Goal: Communication & Community: Answer question/provide support

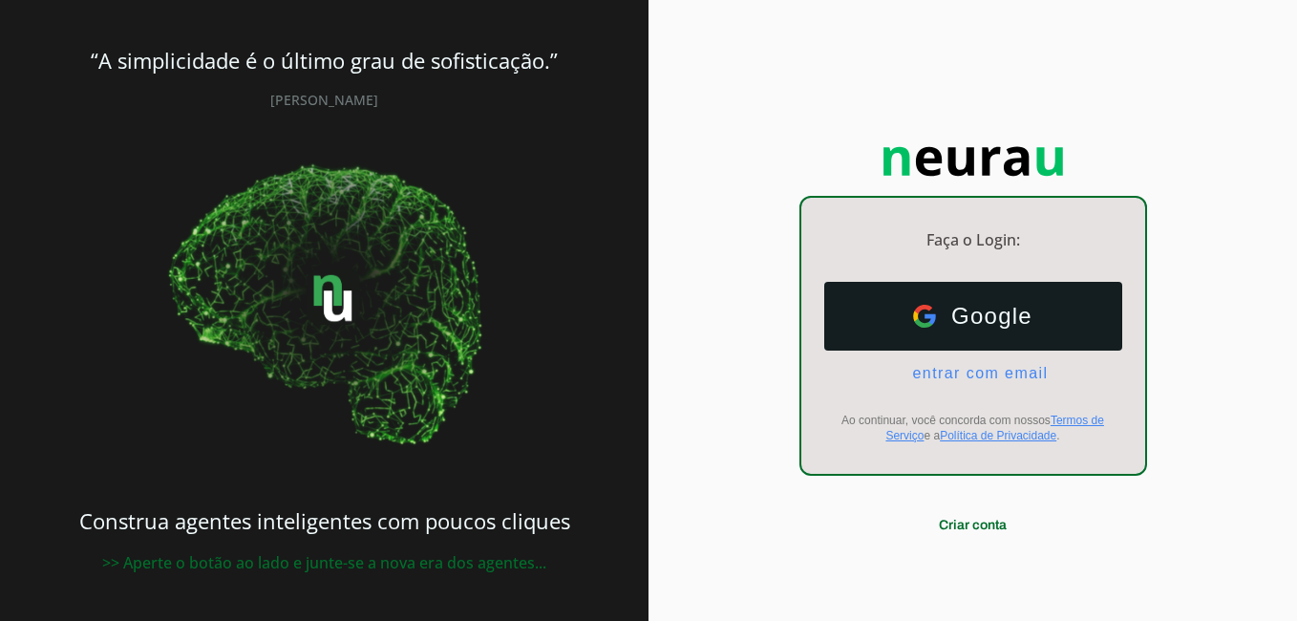
click at [957, 391] on div "Google Google entrar com email E-mail Ao continuar, você concorda com nossos Te…" at bounding box center [974, 363] width 344 height 192
click at [964, 375] on span "entrar com email" at bounding box center [972, 373] width 151 height 17
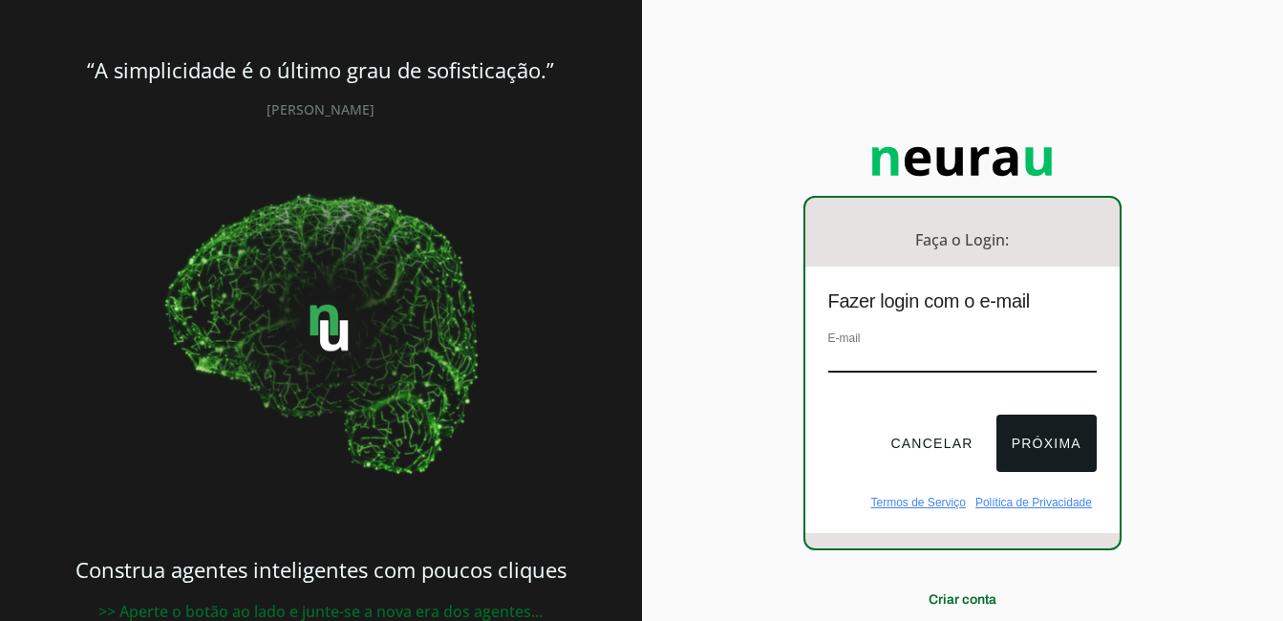
click at [940, 340] on div "E-mail" at bounding box center [962, 360] width 268 height 64
click at [938, 355] on input "email" at bounding box center [962, 360] width 268 height 26
type input "[EMAIL_ADDRESS][PERSON_NAME][DOMAIN_NAME]"
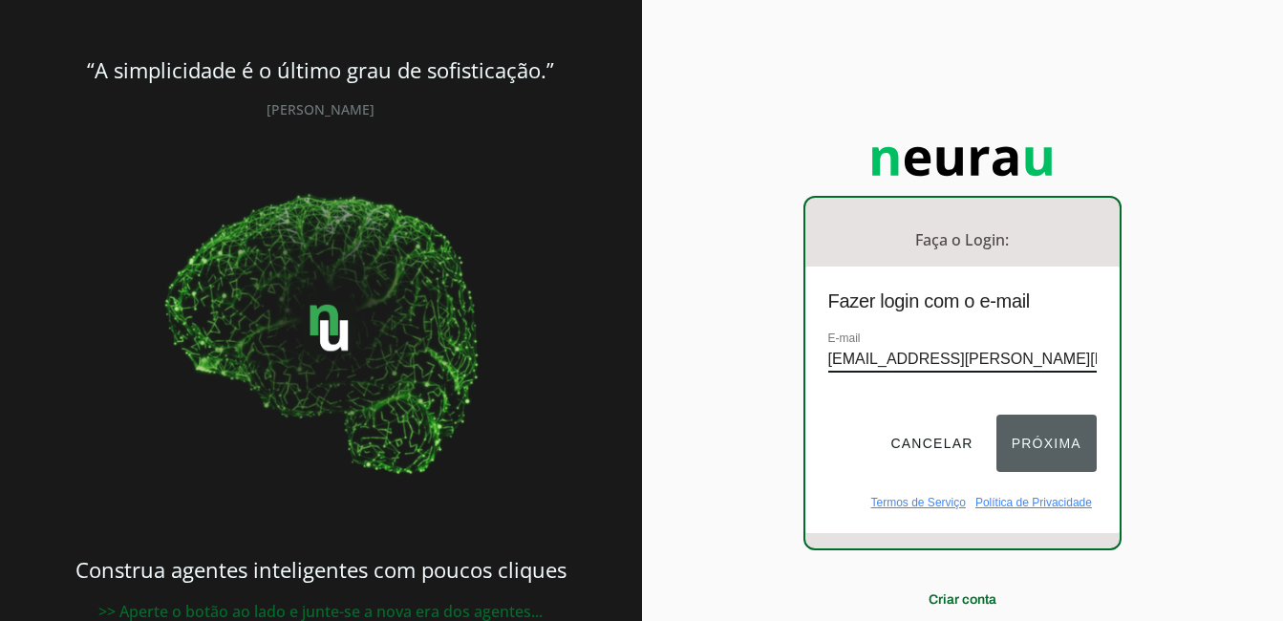
click at [1027, 439] on button "Próxima" at bounding box center [1047, 443] width 100 height 57
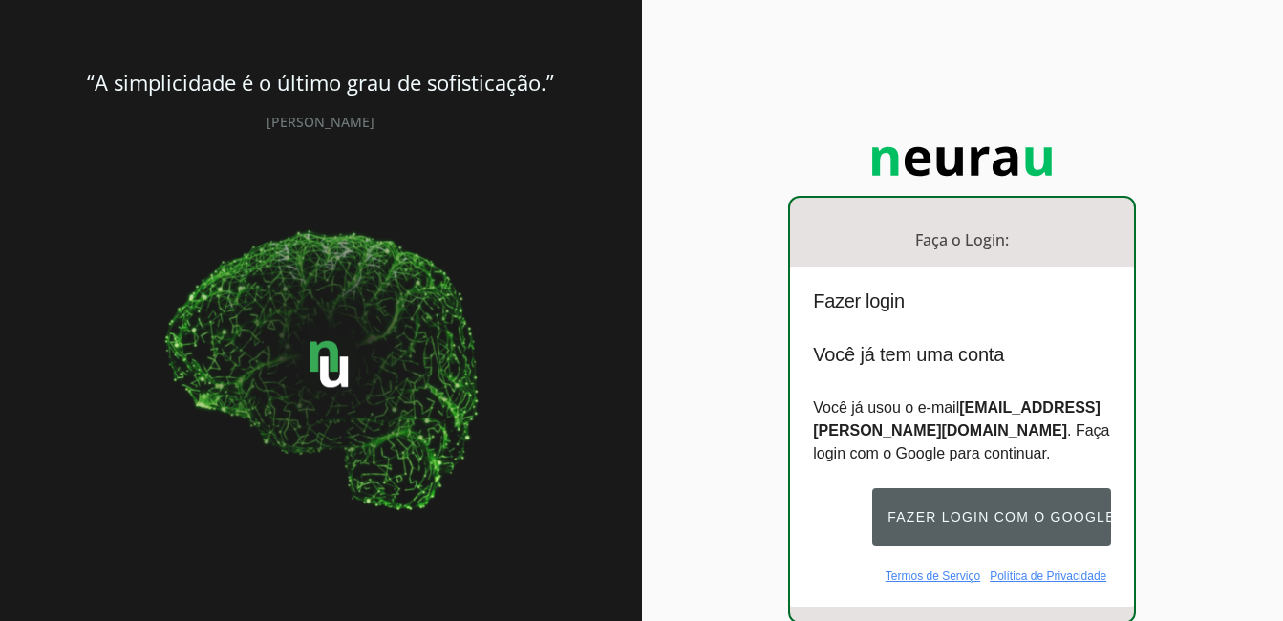
click at [997, 517] on button "Fazer login com o Google" at bounding box center [991, 516] width 239 height 57
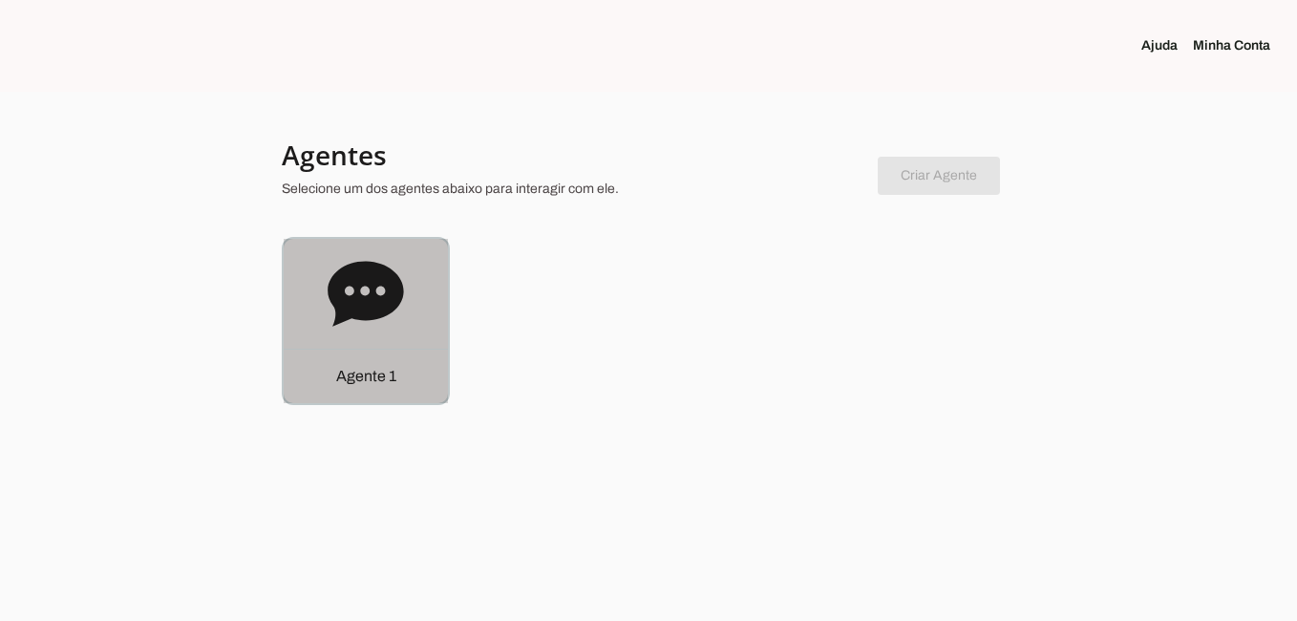
click at [350, 272] on icon at bounding box center [365, 293] width 75 height 65
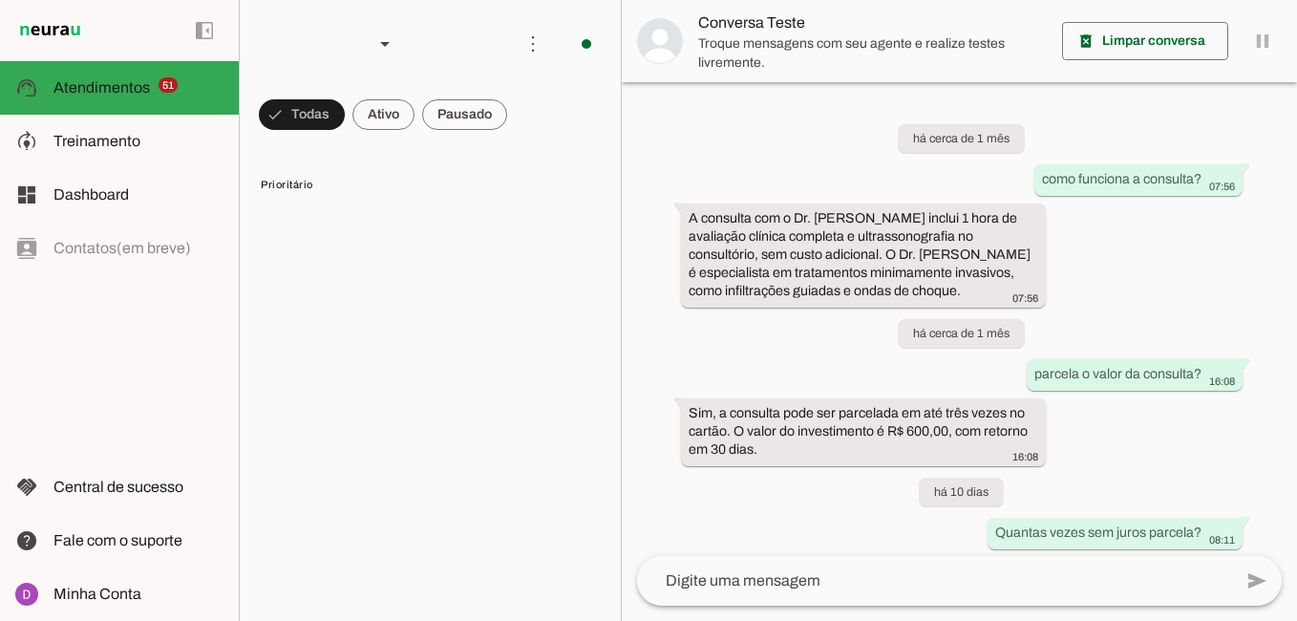
scroll to position [83, 0]
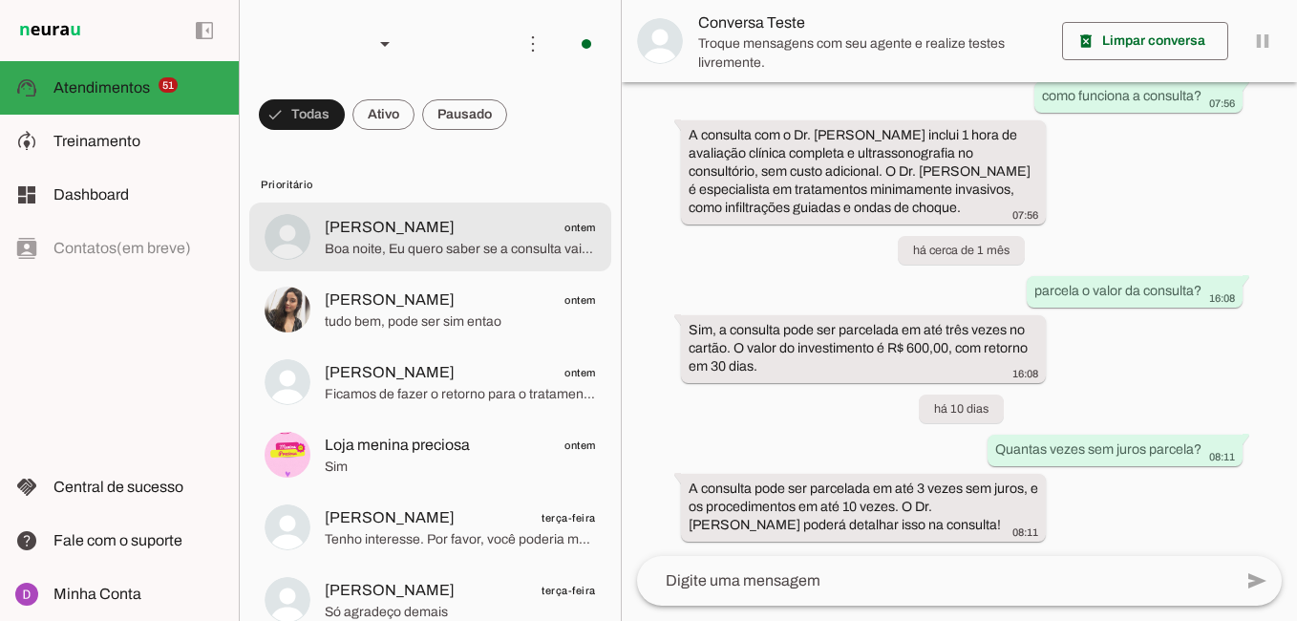
click at [436, 241] on span "Boa noite, Eu quero saber se a consulta vai ser feito algum exames pra definir …" at bounding box center [460, 249] width 271 height 19
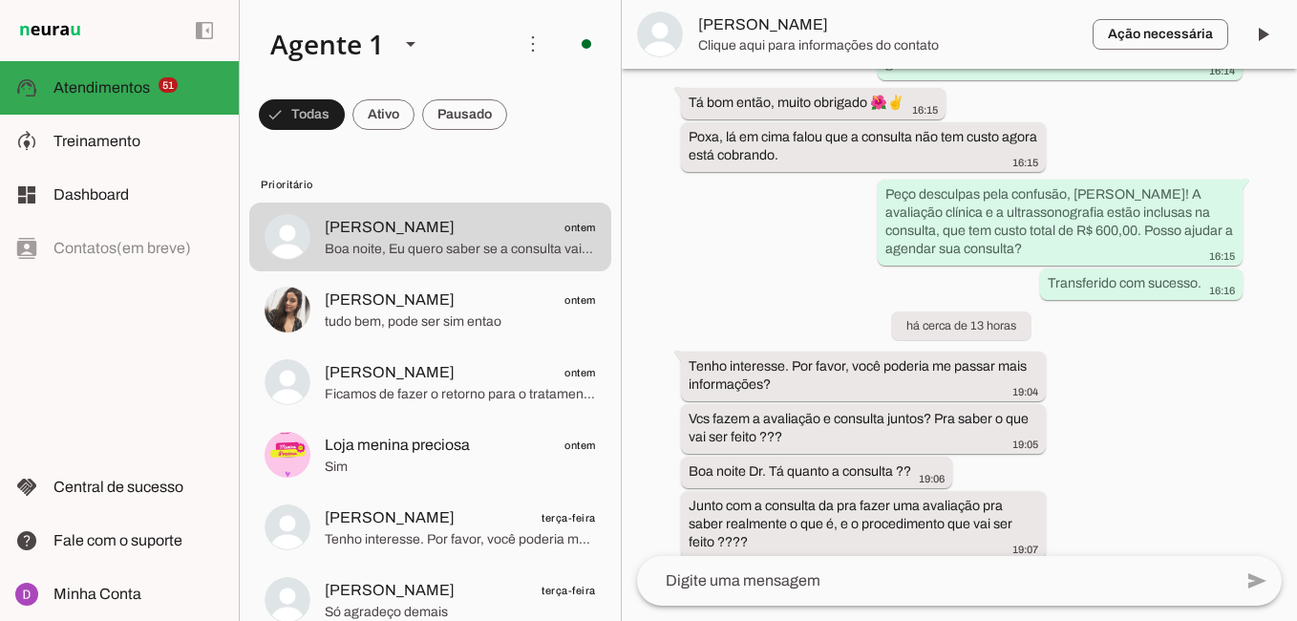
scroll to position [1094, 0]
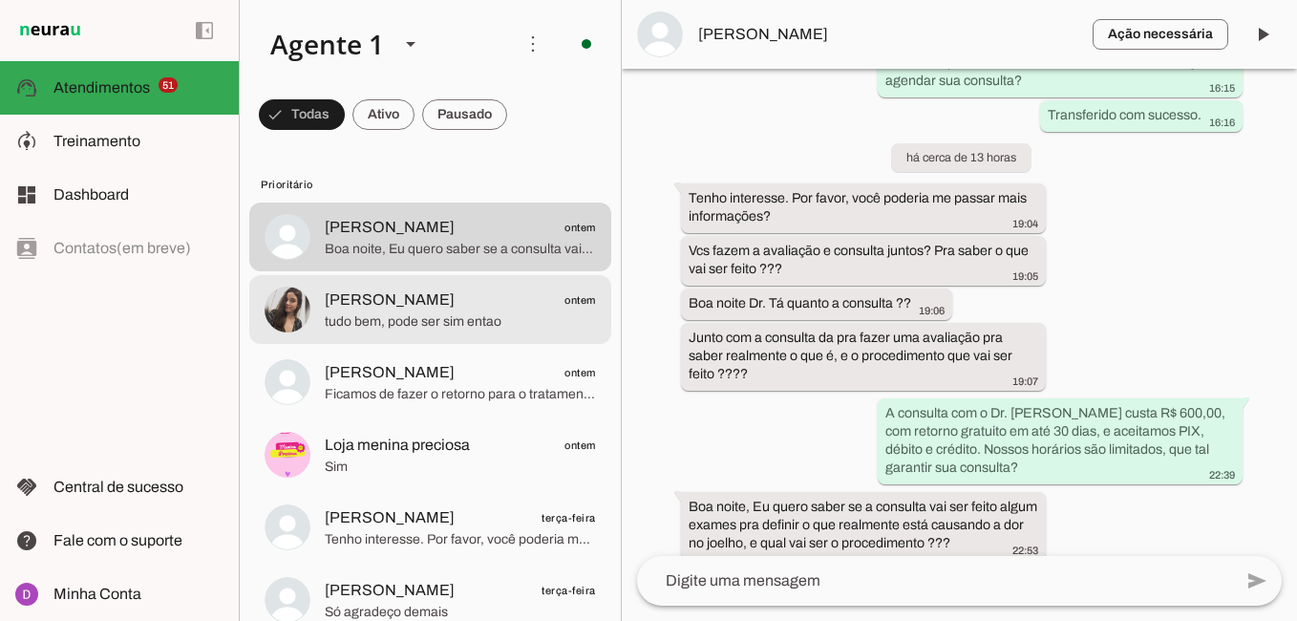
click at [484, 316] on span "tudo bem, pode ser sim entao" at bounding box center [460, 321] width 271 height 19
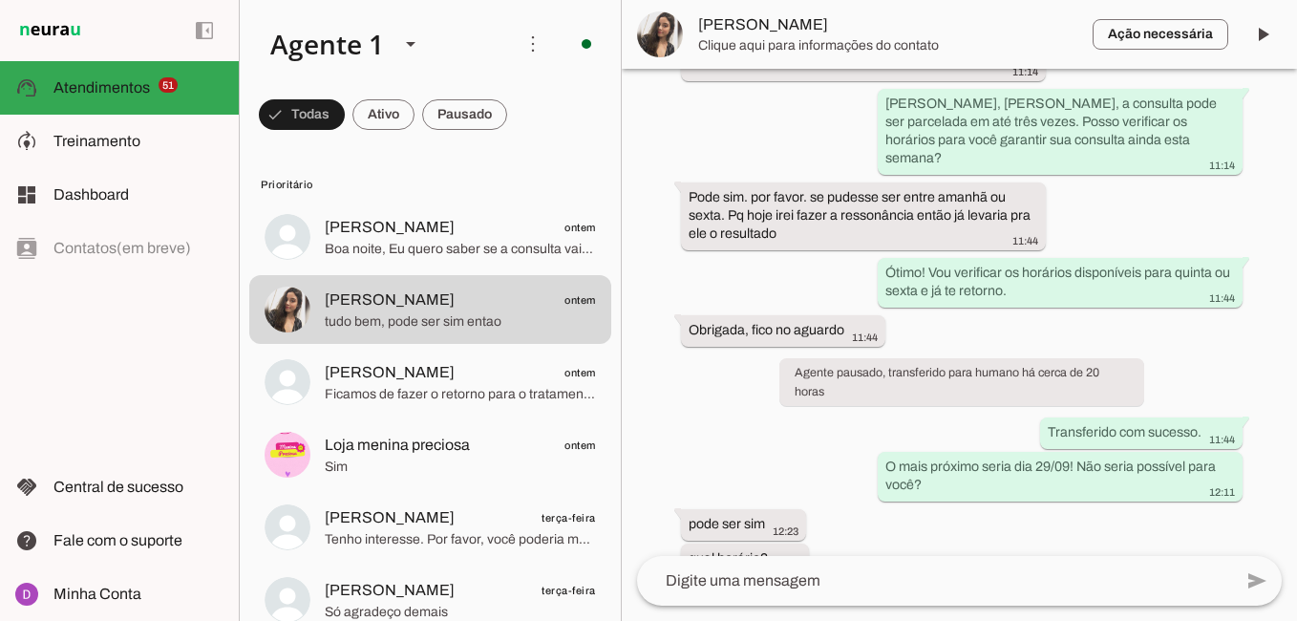
scroll to position [1675, 0]
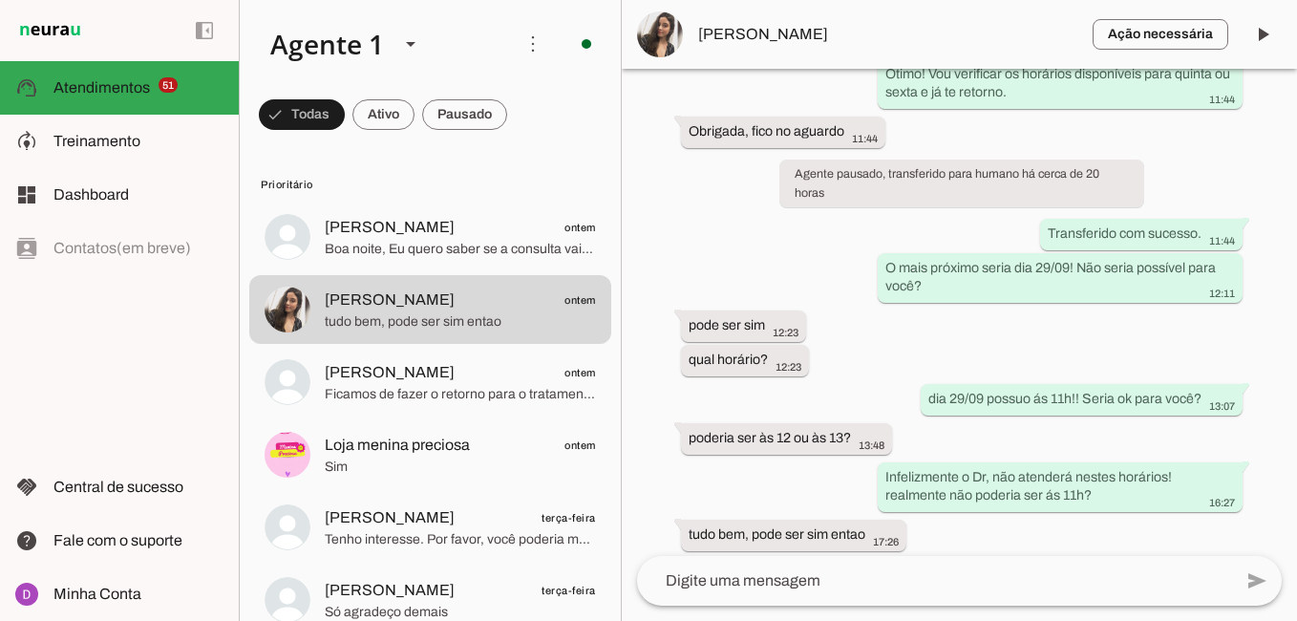
click at [867, 570] on div at bounding box center [934, 581] width 595 height 50
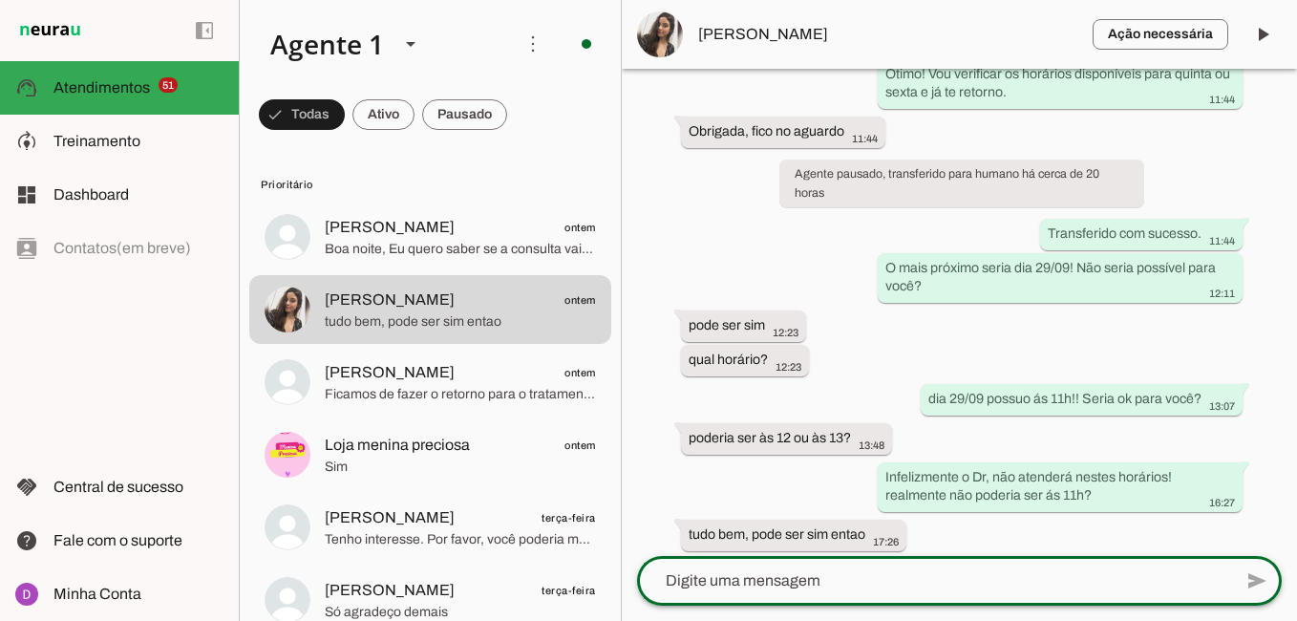
click at [831, 583] on textarea at bounding box center [934, 580] width 595 height 23
paste textarea "Perfeito! Agora, para agilizar um pouco o atendimento hoje e finalizarmos seu a…"
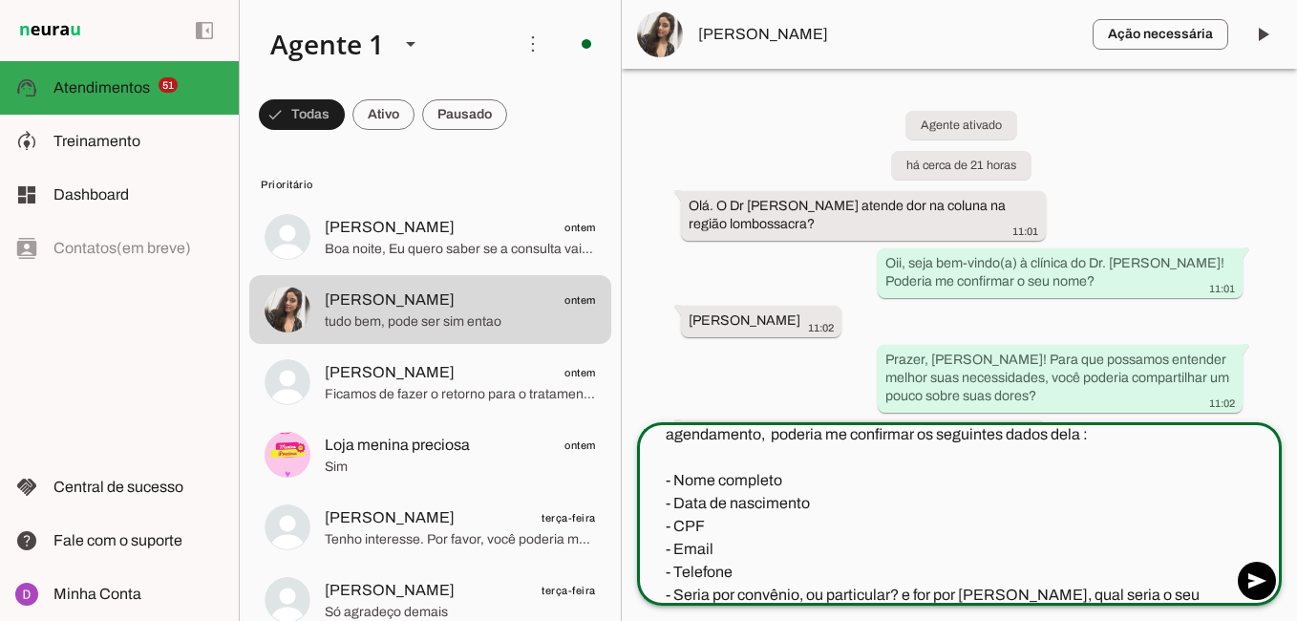
scroll to position [0, 0]
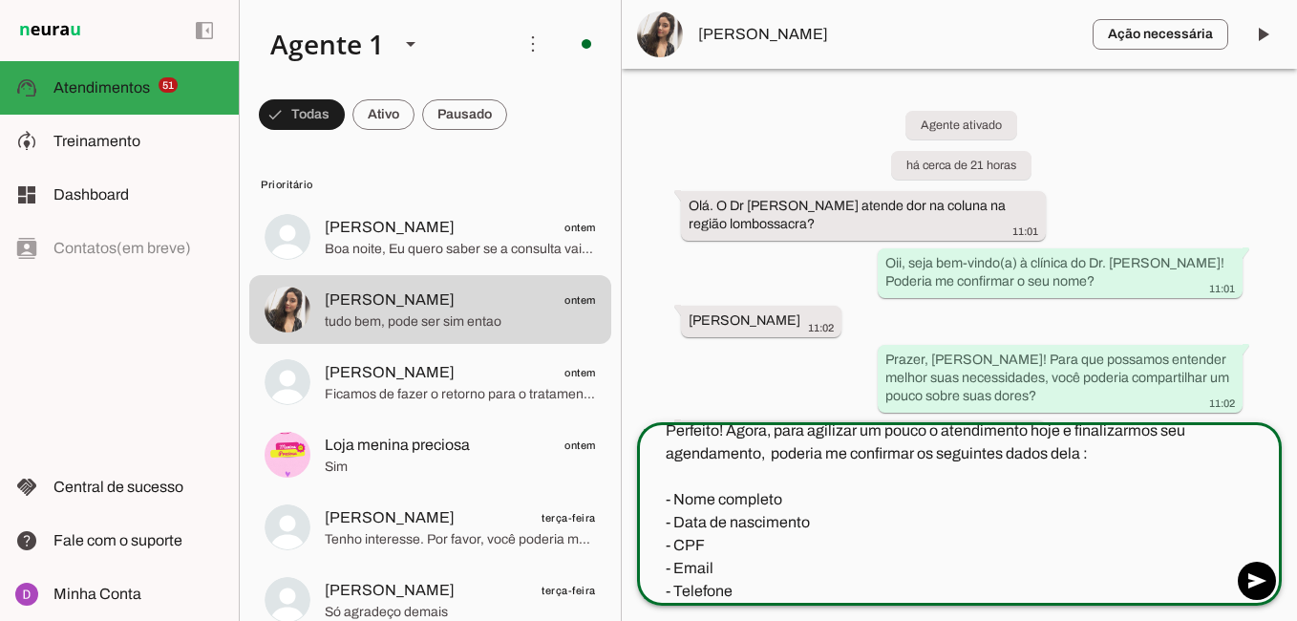
click at [660, 430] on textarea "Perfeito! Agora, para agilizar um pouco o atendimento hoje e finalizarmos seu a…" at bounding box center [934, 510] width 595 height 183
click at [684, 444] on textarea "Perfeito! Agora, para agilizar um pouco o atendimento hoje e finalizarmos seu a…" at bounding box center [934, 510] width 595 height 183
click at [681, 438] on textarea "Perfeito! Agora, para agilizar um pouco o atendimento hoje e finalizarmos seu a…" at bounding box center [934, 510] width 595 height 183
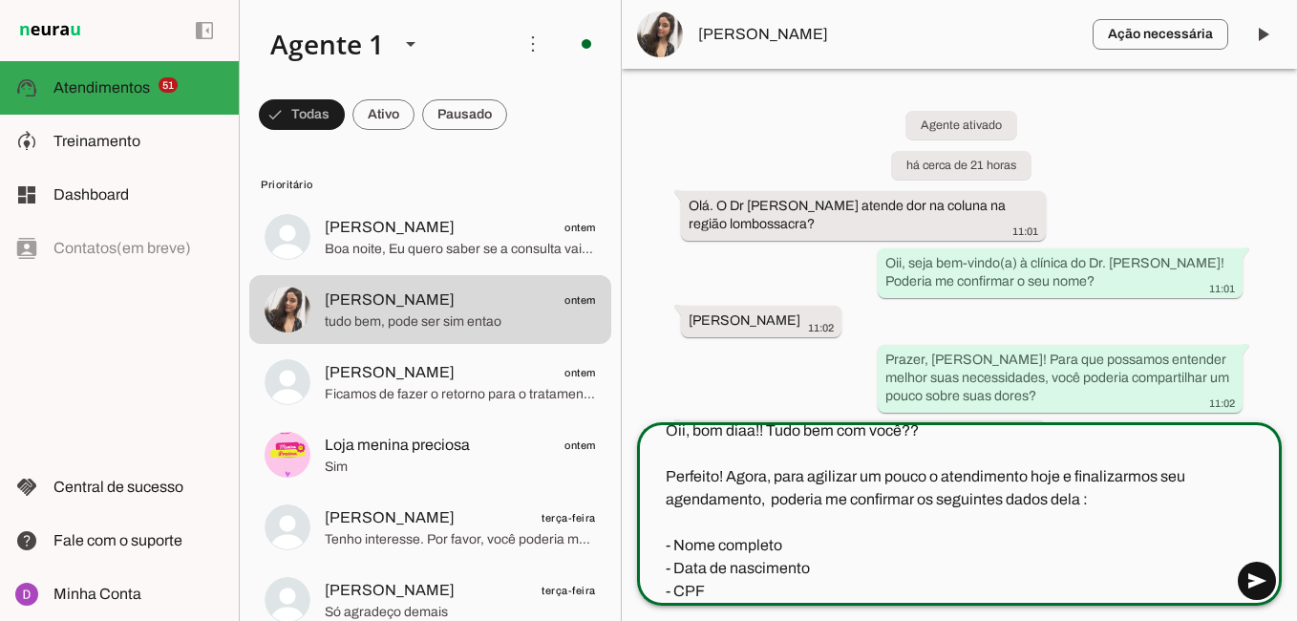
type textarea "Oii, bom diaa!! Tudo bem com você?? Perfeito! Agora, para agilizar um pouco o a…"
type md-outlined-text-field "Oii, bom diaa!! Tudo bem com você?? Perfeito! Agora, para agilizar um pouco o a…"
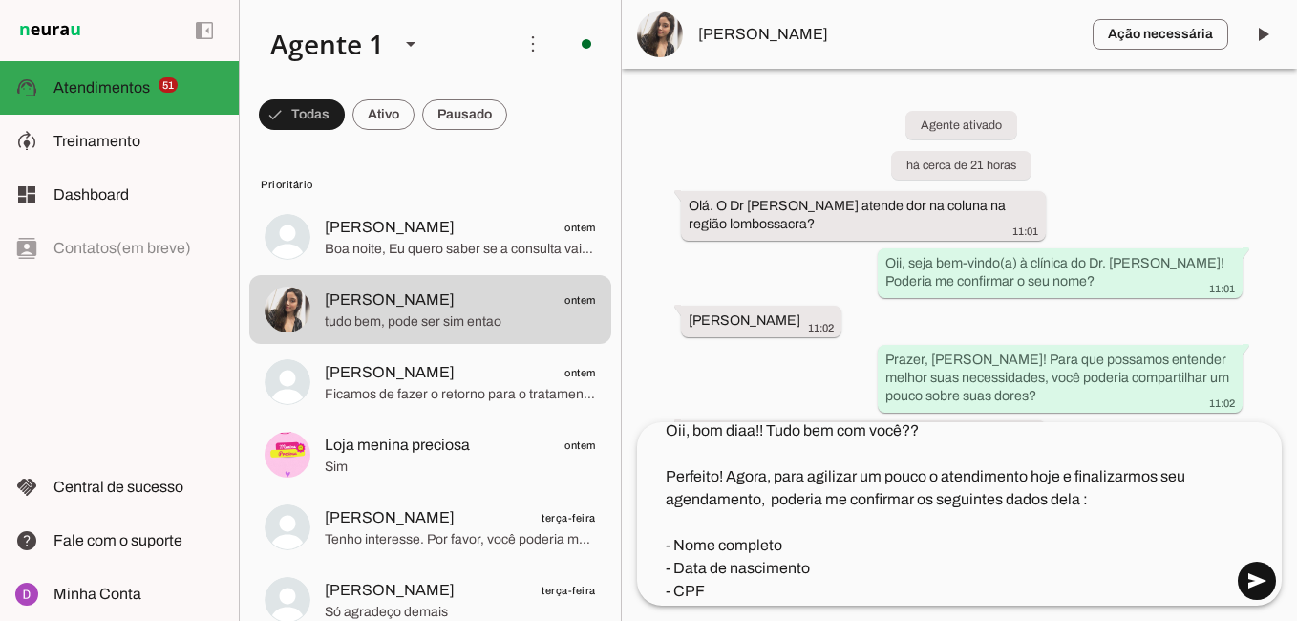
click at [1258, 571] on span at bounding box center [1257, 581] width 46 height 46
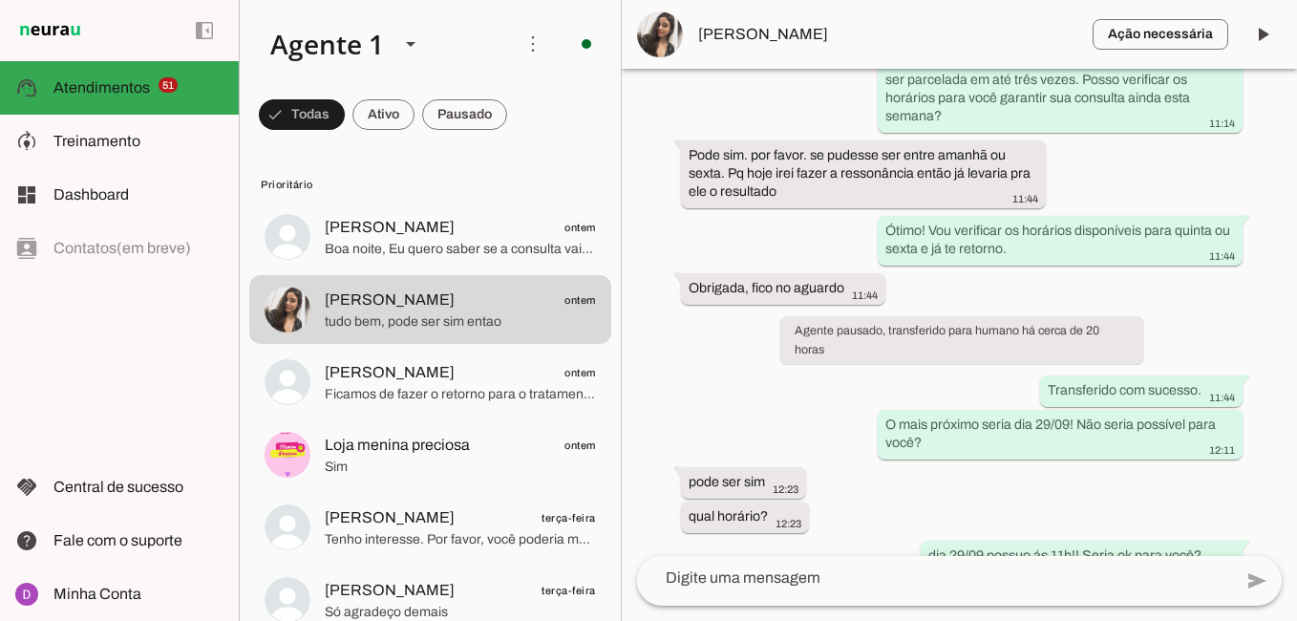
scroll to position [1899, 0]
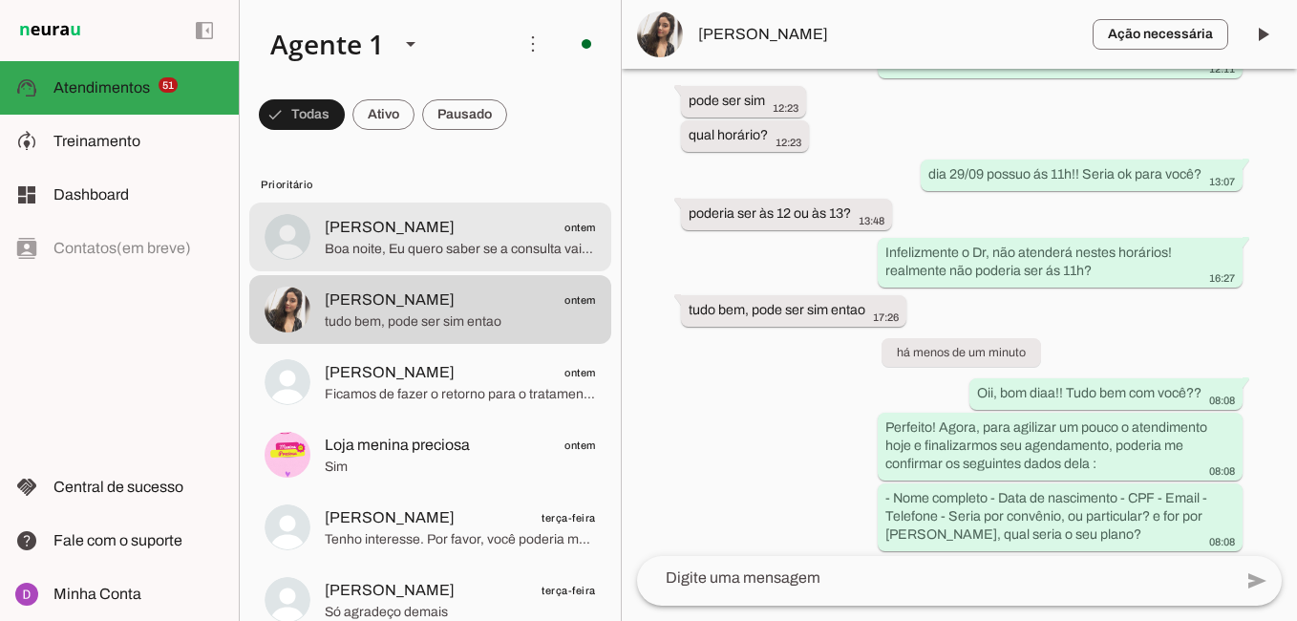
click at [470, 242] on span "Boa noite, Eu quero saber se a consulta vai ser feito algum exames pra definir …" at bounding box center [460, 249] width 271 height 19
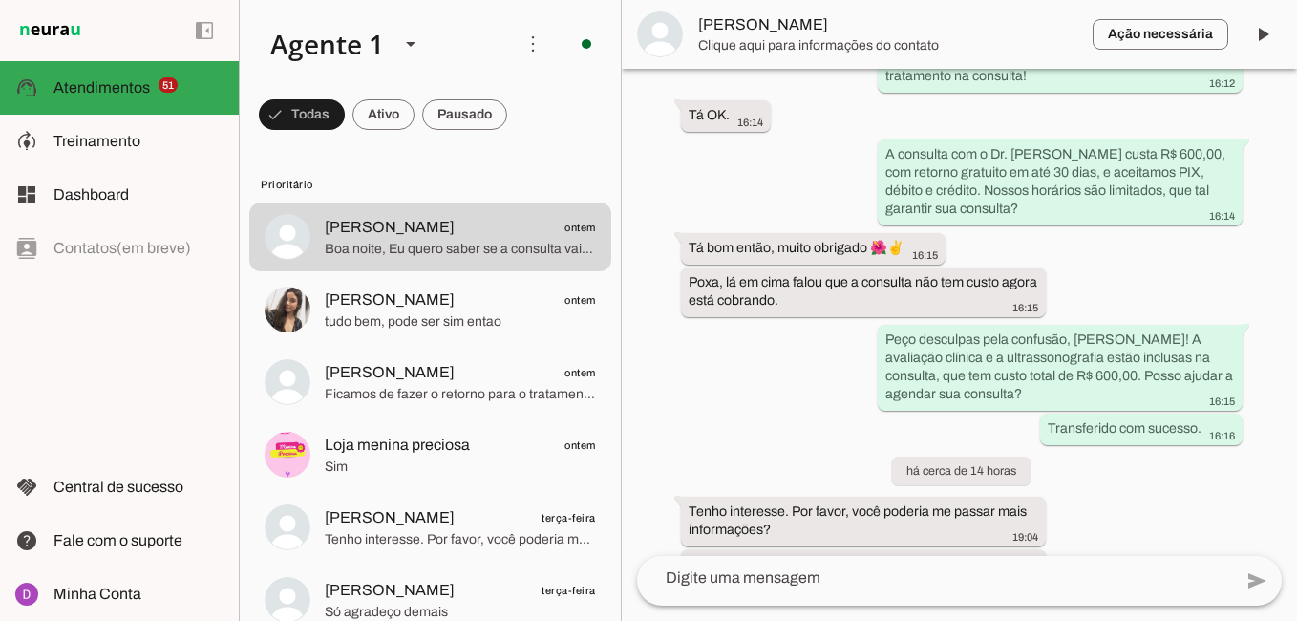
scroll to position [1094, 0]
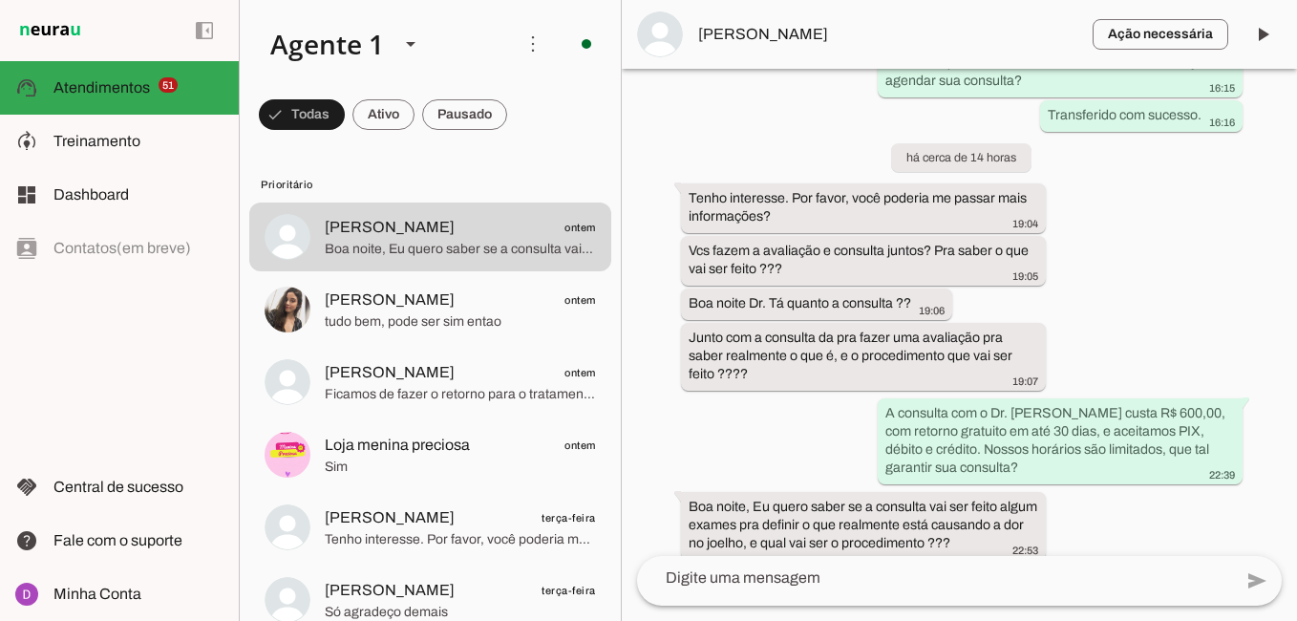
click at [907, 553] on div "Agente ativado Agente pausado, transferido para humano há cerca de 1 mês Próxim…" at bounding box center [959, 312] width 675 height 487
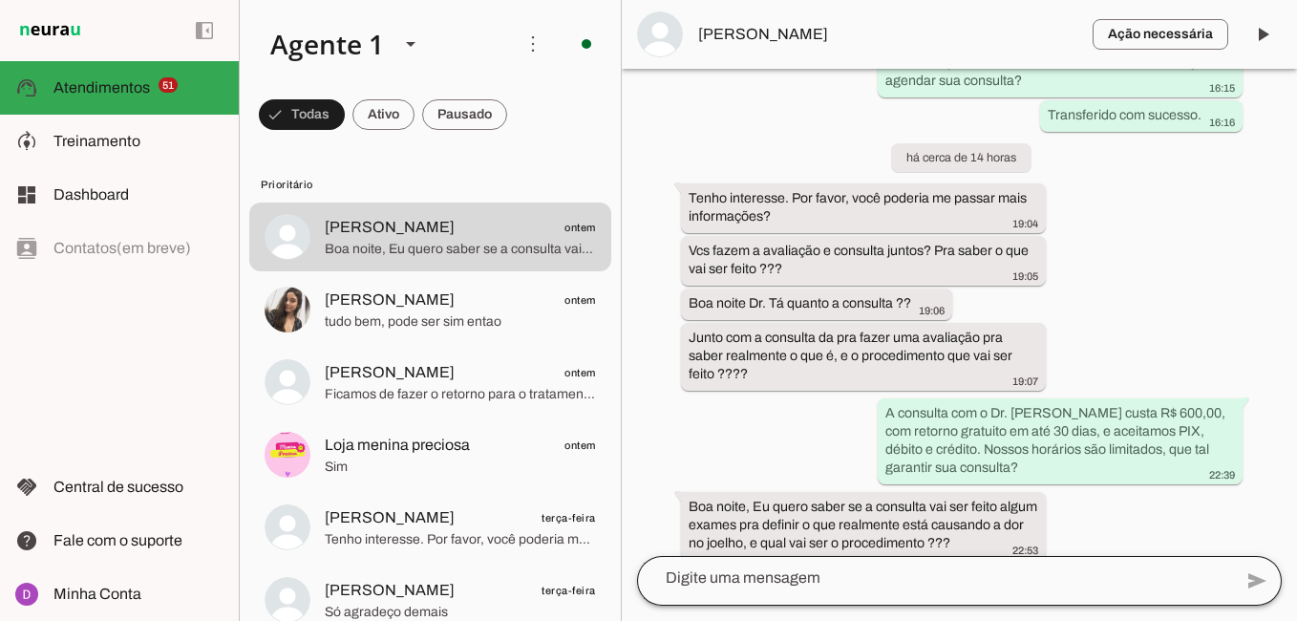
click at [907, 566] on div at bounding box center [934, 578] width 595 height 50
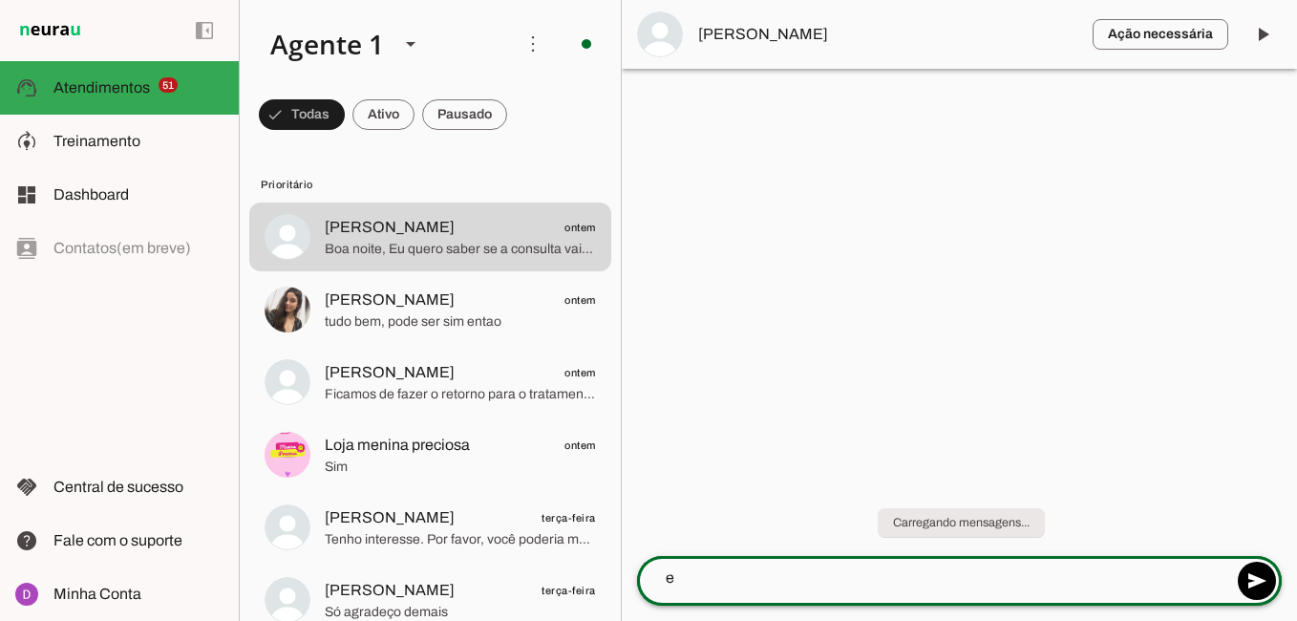
scroll to position [0, 0]
type textarea "e"
type textarea "E"
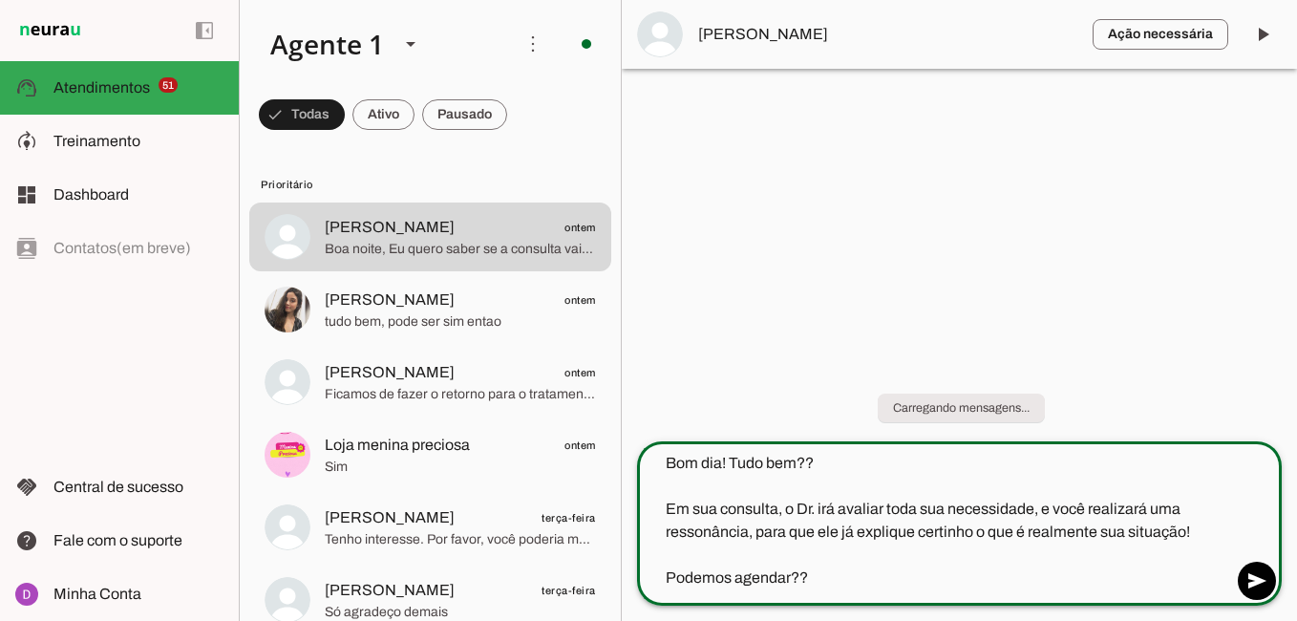
click at [1190, 542] on textarea "Bom dia! Tudo bem?? Em sua consulta, o Dr. irá avaliar toda sua necessidade, e …" at bounding box center [934, 521] width 595 height 138
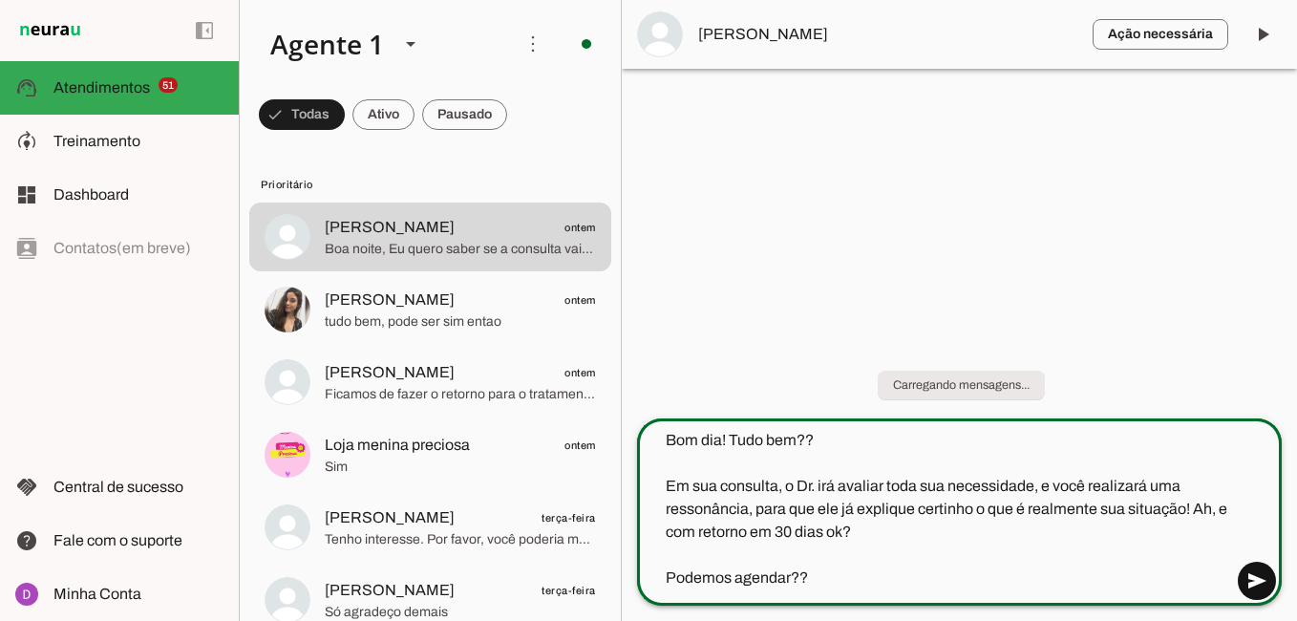
type textarea "Bom dia! Tudo bem?? Em sua consulta, o Dr. irá avaliar toda sua necessidade, e …"
type md-outlined-text-field "Bom dia! Tudo bem?? Em sua consulta, o Dr. irá avaliar toda sua necessidade, e …"
click at [1262, 574] on span at bounding box center [1257, 581] width 46 height 46
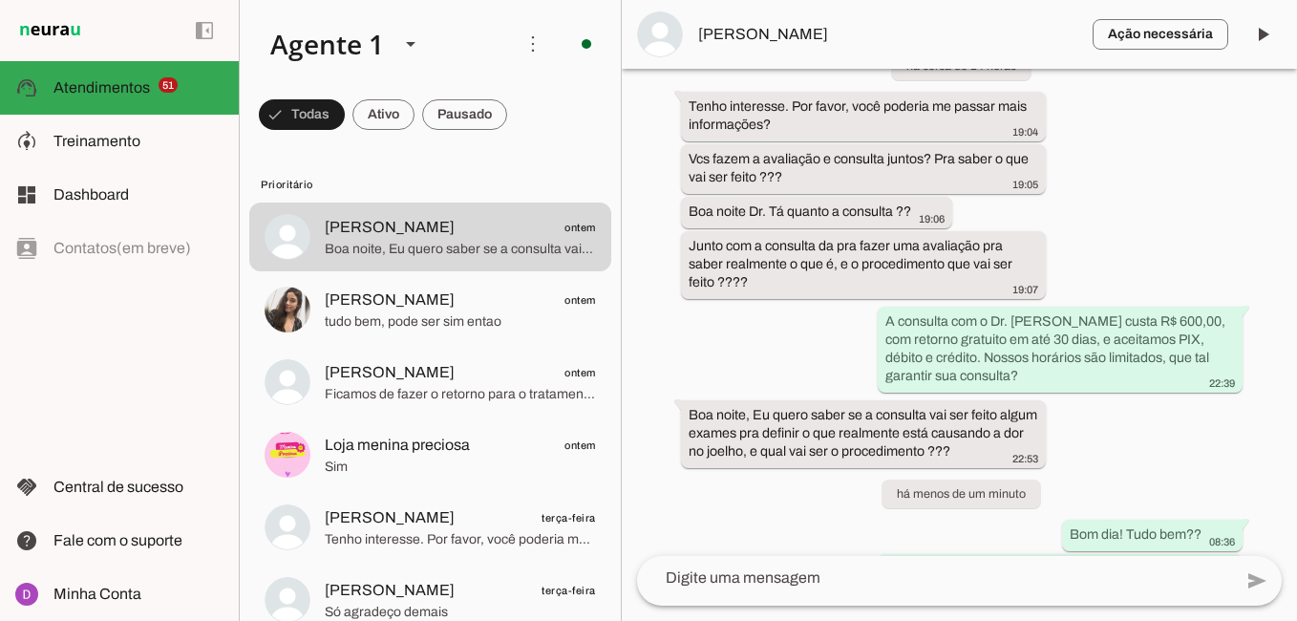
scroll to position [1300, 0]
